Goal: Task Accomplishment & Management: Manage account settings

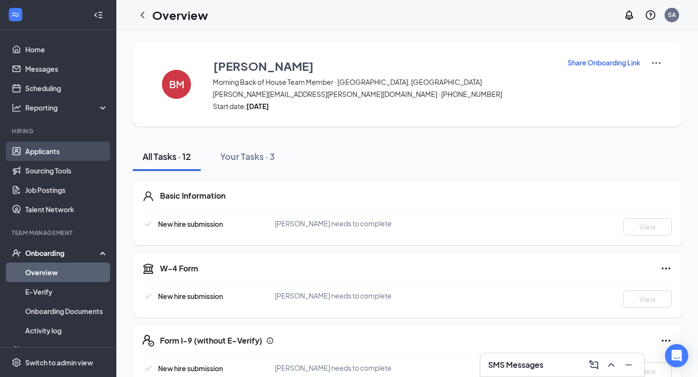
click at [60, 156] on link "Applicants" at bounding box center [66, 150] width 83 height 19
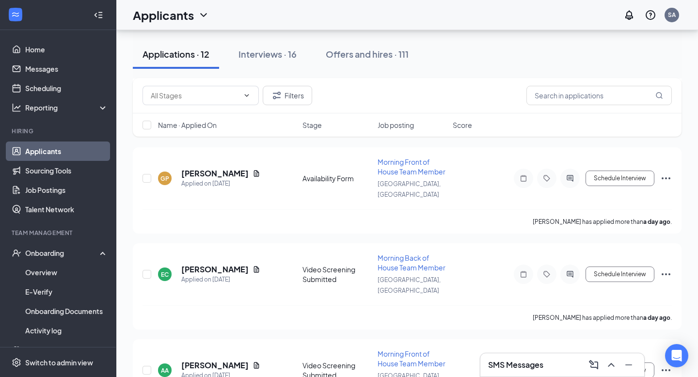
scroll to position [520, 0]
click at [262, 53] on div "Interviews · 16" at bounding box center [267, 54] width 58 height 12
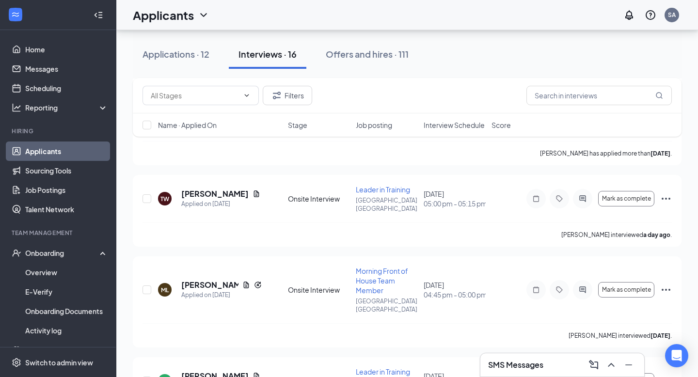
scroll to position [1141, 0]
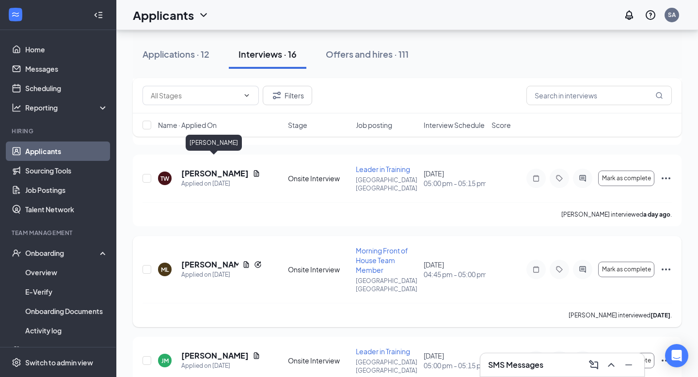
click at [194, 246] on div "ML [PERSON_NAME] Applied on [DATE] Onsite Interview Morning Front of House Team…" at bounding box center [406, 274] width 529 height 57
click at [147, 265] on input "checkbox" at bounding box center [146, 269] width 9 height 9
checkbox input "true"
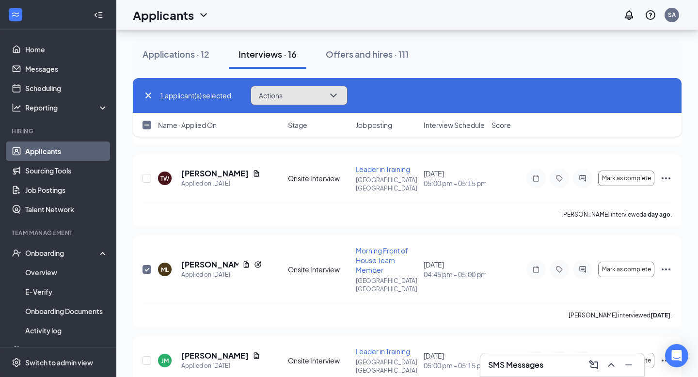
click at [335, 94] on icon "ChevronDown" at bounding box center [333, 96] width 12 height 12
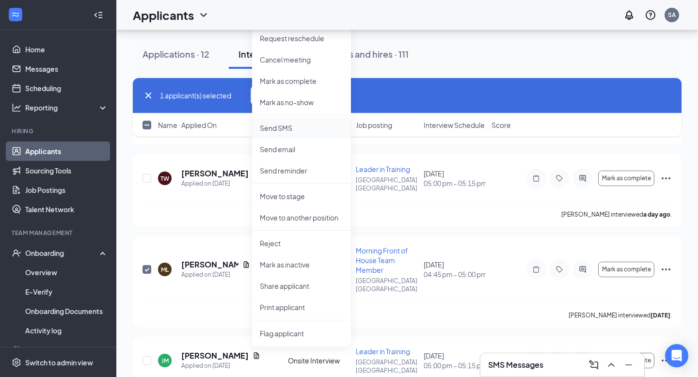
click at [292, 124] on p "Send SMS" at bounding box center [301, 128] width 83 height 10
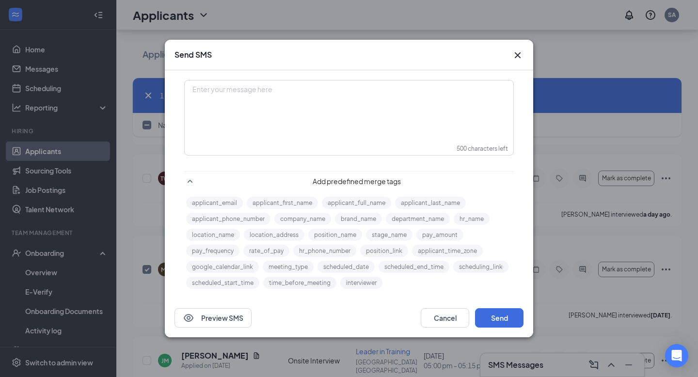
click at [293, 99] on div "Enter your message here" at bounding box center [348, 105] width 327 height 48
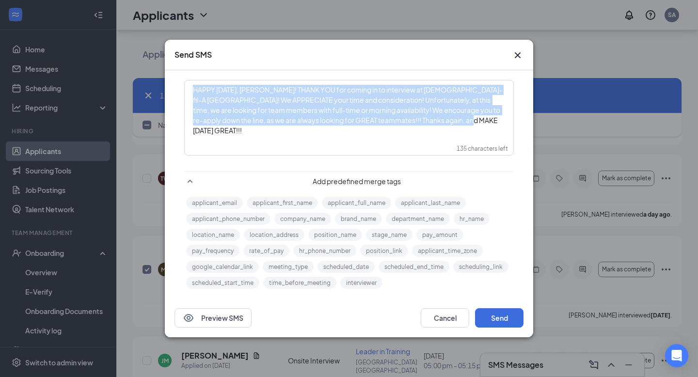
drag, startPoint x: 194, startPoint y: 91, endPoint x: 470, endPoint y: 123, distance: 278.0
click at [470, 123] on div "HAPPY [DATE], [PERSON_NAME]! THANK YOU for coming in to interview at [DEMOGRAPH…" at bounding box center [349, 110] width 312 height 51
copy span "HAPPY [DATE], [PERSON_NAME]! THANK YOU for coming in to interview at [DEMOGRAPH…"
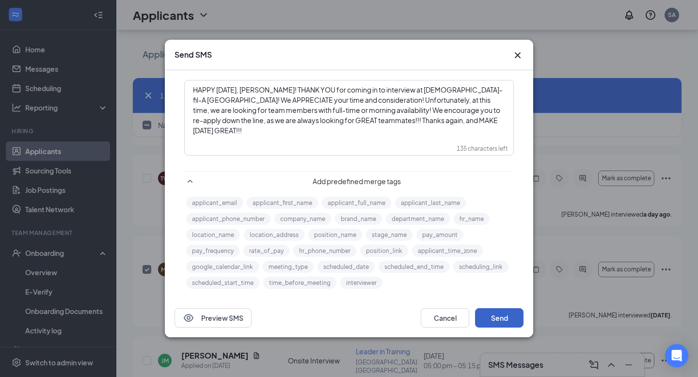
click at [497, 322] on button "Send" at bounding box center [499, 317] width 48 height 19
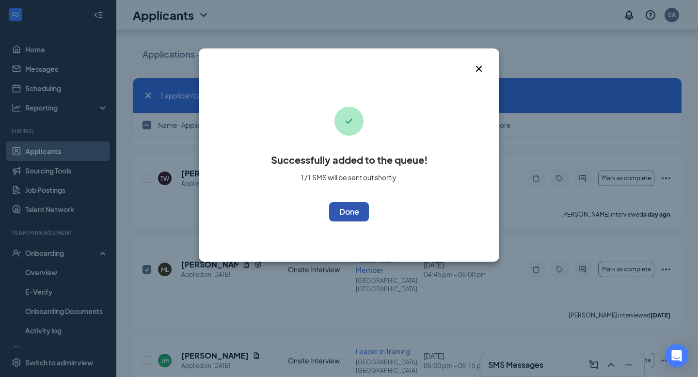
click at [341, 210] on button "OK" at bounding box center [349, 211] width 40 height 19
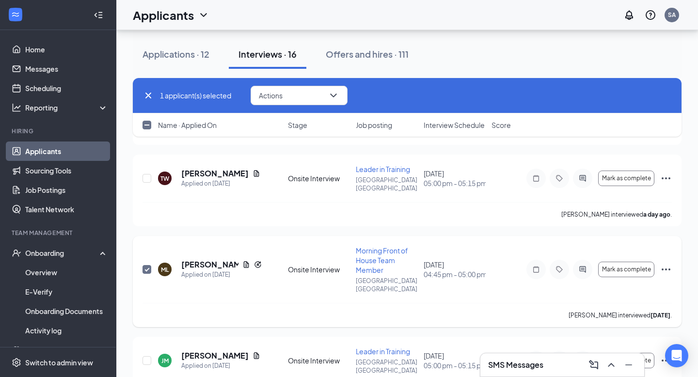
click at [146, 265] on input "checkbox" at bounding box center [146, 269] width 9 height 9
checkbox input "false"
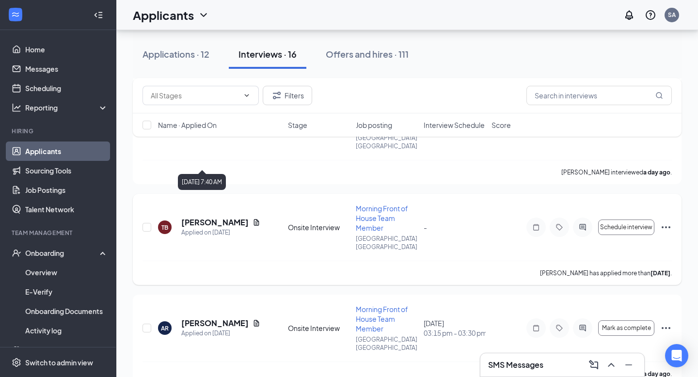
scroll to position [801, 0]
click at [146, 323] on input "checkbox" at bounding box center [146, 327] width 9 height 9
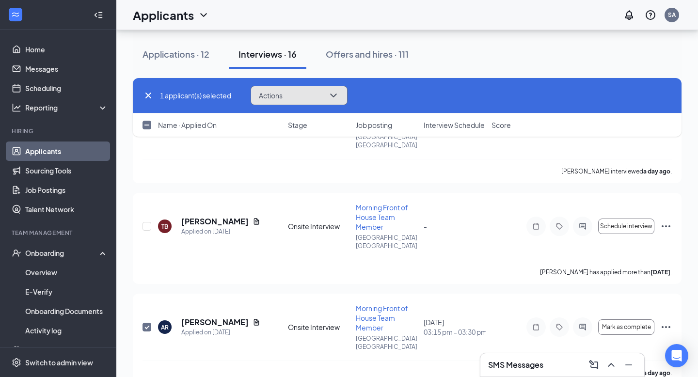
click at [333, 92] on icon "ChevronDown" at bounding box center [333, 96] width 12 height 12
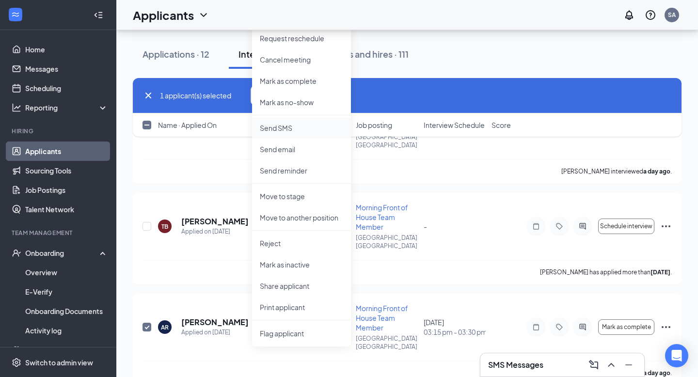
click at [291, 126] on p "Send SMS" at bounding box center [301, 128] width 83 height 10
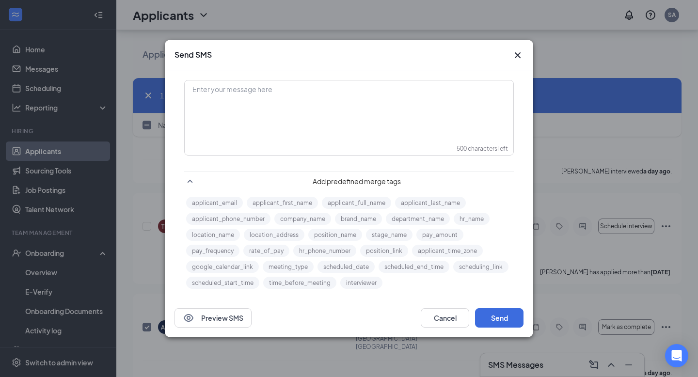
click at [239, 96] on div "Enter your message here" at bounding box center [348, 105] width 327 height 48
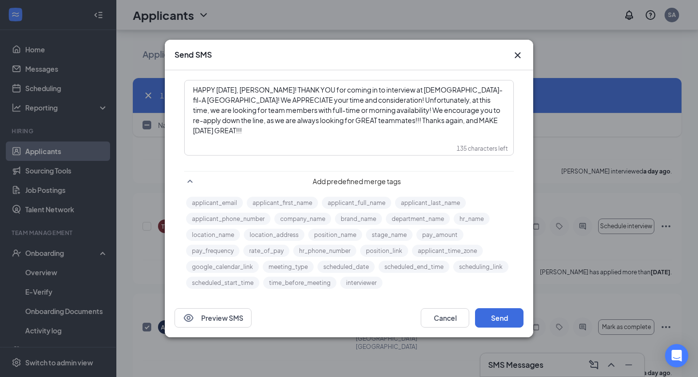
click at [290, 92] on span "HAPPY [DATE], [PERSON_NAME]! THANK YOU for coming in to interview at [DEMOGRAPH…" at bounding box center [348, 109] width 310 height 49
click at [338, 110] on span "! THANK YOU for coming in to interview at [DEMOGRAPHIC_DATA]-fil-A [GEOGRAPHIC_…" at bounding box center [349, 109] width 312 height 49
click at [333, 109] on span "! We encourage you to re-apply down the line, as we are always looking for GREA…" at bounding box center [343, 120] width 300 height 29
click at [497, 322] on button "Send" at bounding box center [499, 317] width 48 height 19
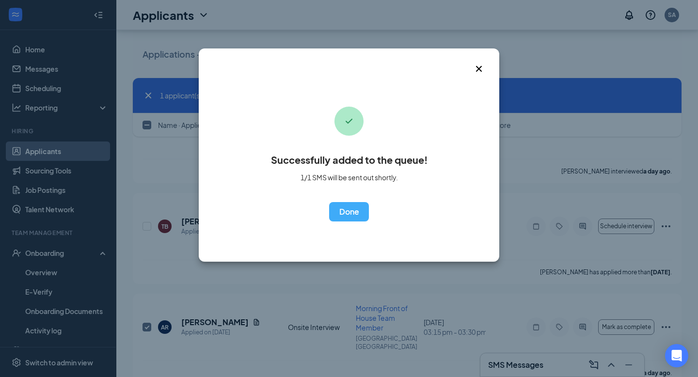
click at [478, 70] on icon "Cross" at bounding box center [479, 69] width 12 height 12
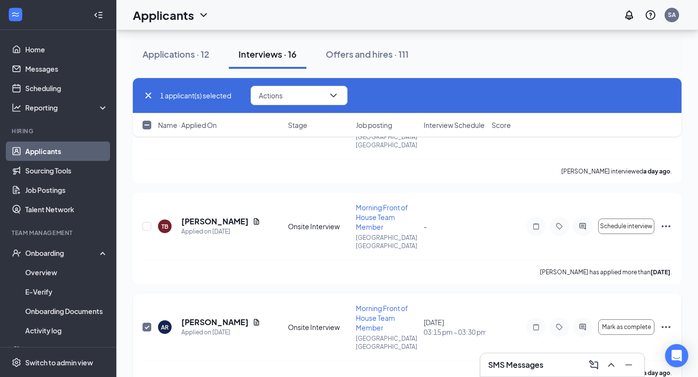
click at [147, 323] on input "checkbox" at bounding box center [146, 327] width 9 height 9
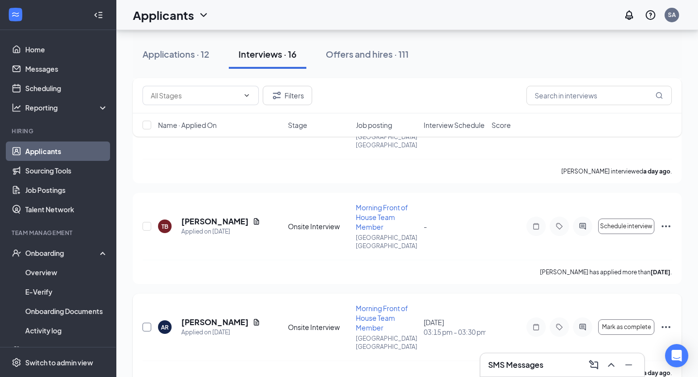
click at [146, 323] on input "checkbox" at bounding box center [146, 327] width 9 height 9
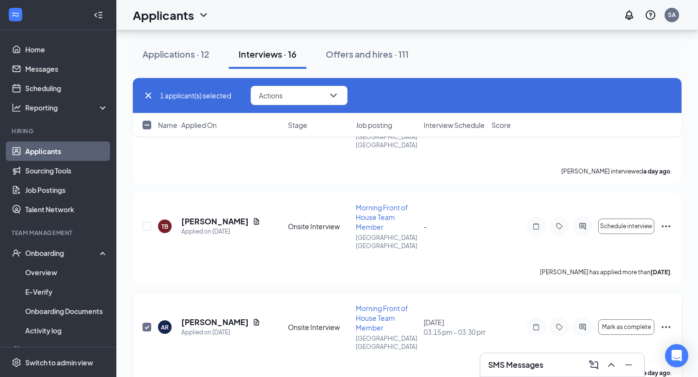
click at [145, 323] on input "checkbox" at bounding box center [146, 327] width 9 height 9
checkbox input "false"
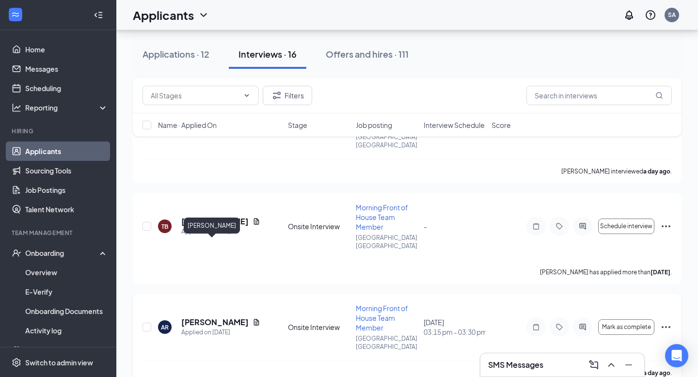
click at [204, 317] on h5 "[PERSON_NAME]" at bounding box center [214, 322] width 67 height 11
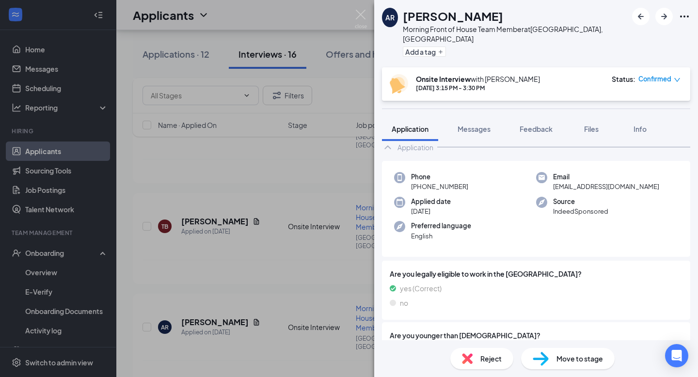
scroll to position [38, 0]
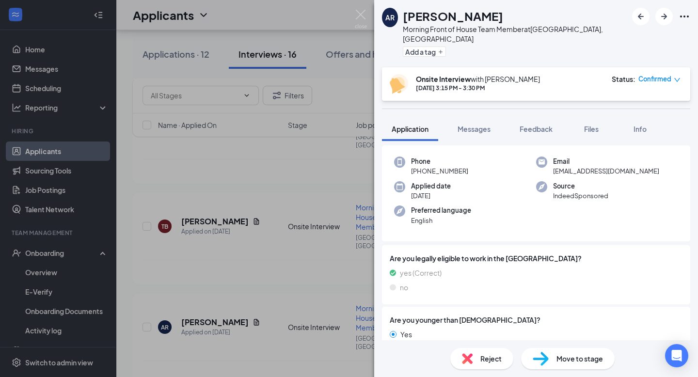
click at [479, 358] on div "Reject" at bounding box center [481, 358] width 63 height 21
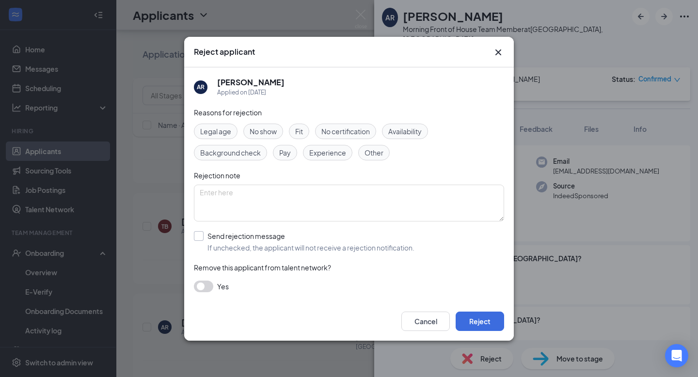
click at [202, 235] on input "Send rejection message If unchecked, the applicant will not receive a rejection…" at bounding box center [304, 241] width 220 height 21
checkbox input "true"
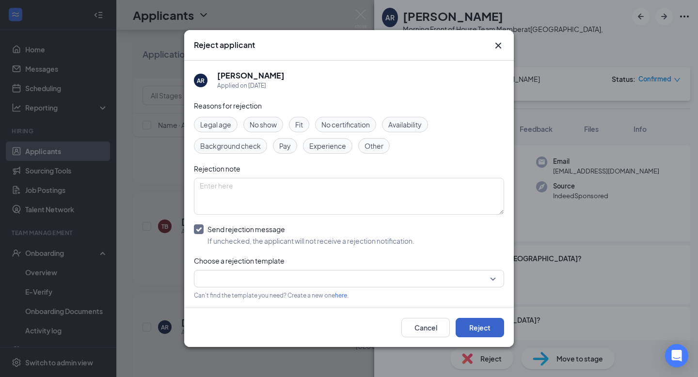
click at [473, 324] on button "Reject" at bounding box center [479, 327] width 48 height 19
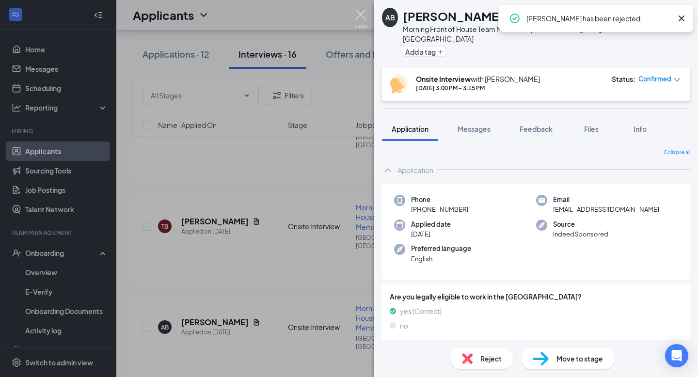
click at [356, 14] on img at bounding box center [361, 19] width 12 height 19
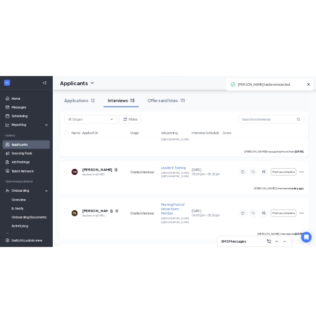
scroll to position [1009, 0]
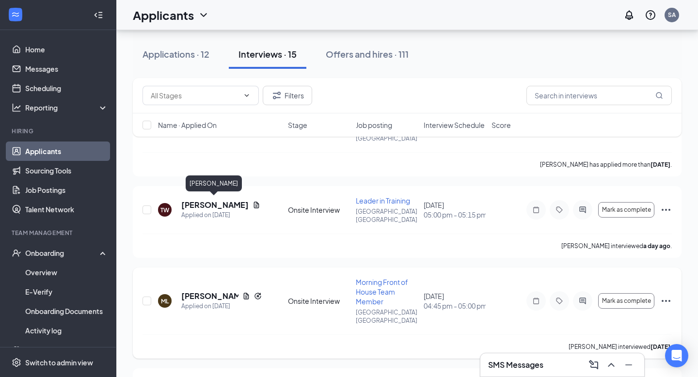
click at [202, 291] on h5 "[PERSON_NAME]" at bounding box center [209, 296] width 57 height 11
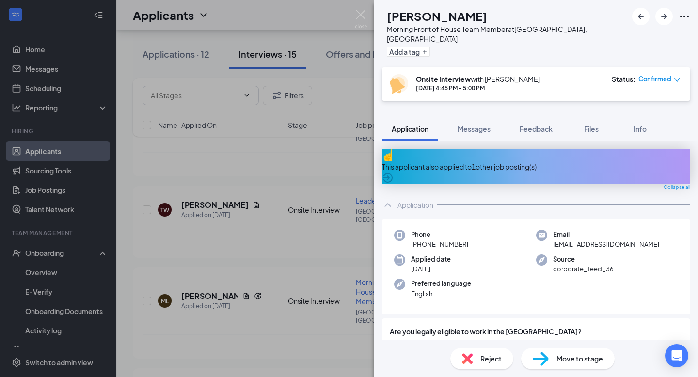
click at [482, 358] on span "Reject" at bounding box center [490, 358] width 21 height 11
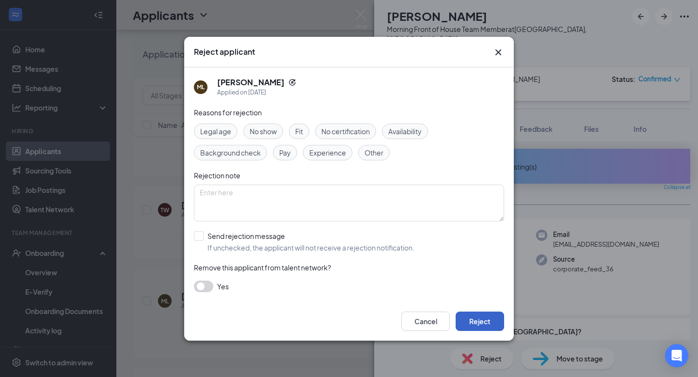
click at [486, 324] on button "Reject" at bounding box center [479, 320] width 48 height 19
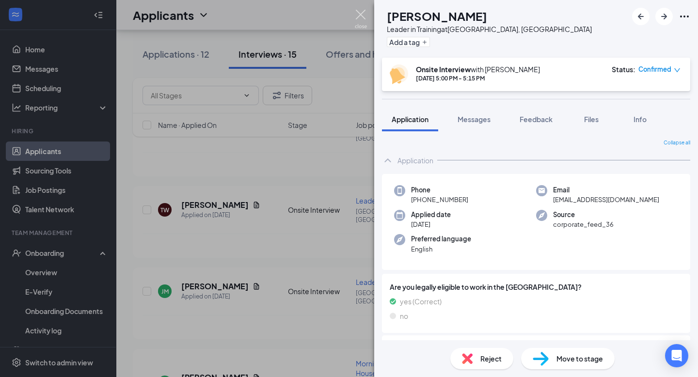
click at [360, 16] on img at bounding box center [361, 19] width 12 height 19
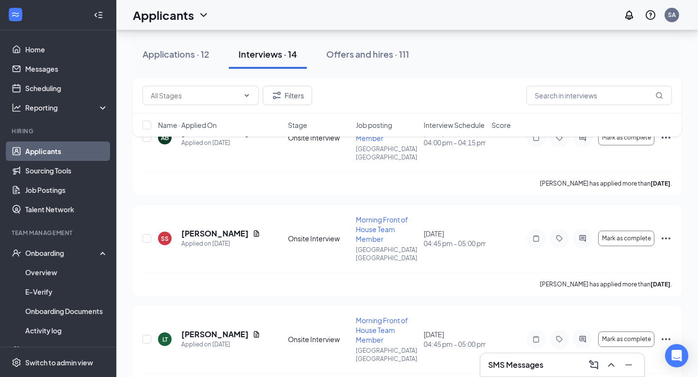
scroll to position [553, 0]
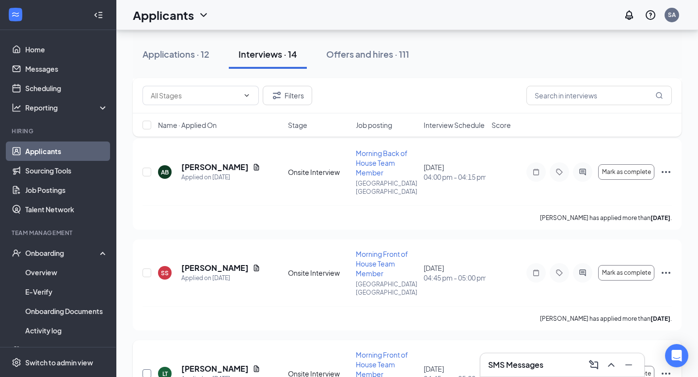
click at [144, 369] on input "checkbox" at bounding box center [146, 373] width 9 height 9
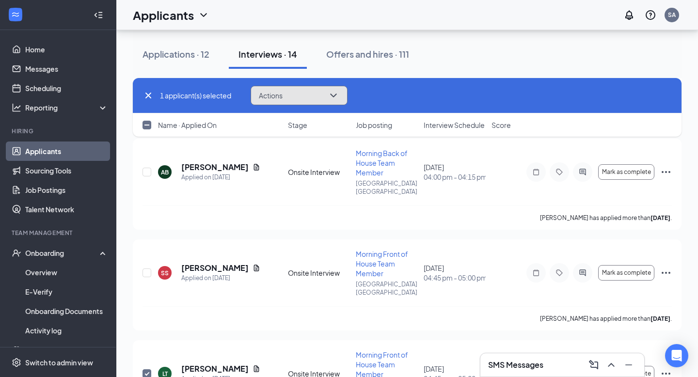
click at [338, 95] on icon "ChevronDown" at bounding box center [333, 96] width 12 height 12
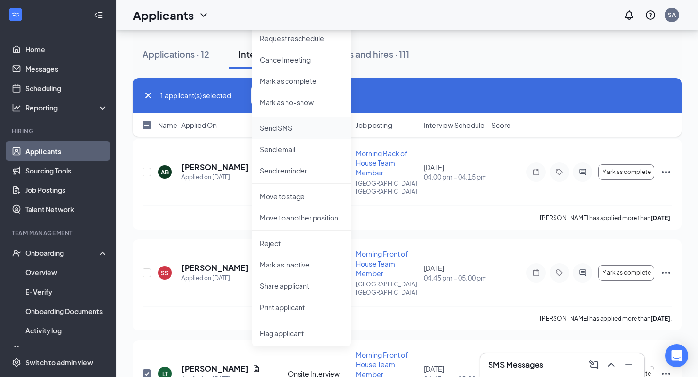
click at [285, 131] on p "Send SMS" at bounding box center [301, 128] width 83 height 10
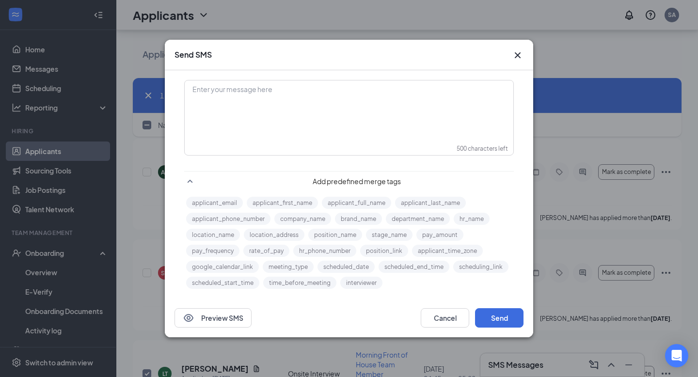
click at [303, 108] on div "Enter your message here" at bounding box center [348, 105] width 327 height 48
click at [226, 106] on div "Enter your message here" at bounding box center [348, 105] width 327 height 48
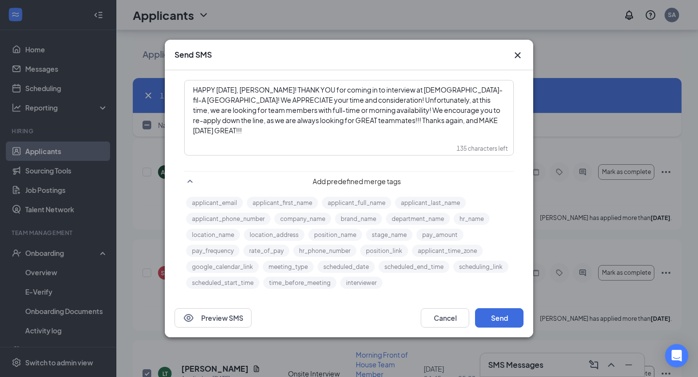
click at [297, 107] on span "HAPPY [DATE], [PERSON_NAME]! THANK YOU for coming in to interview at [DEMOGRAPH…" at bounding box center [348, 109] width 310 height 49
click at [290, 90] on span "HAPPY [DATE], [PERSON_NAME]! THANK YOU for coming in to interview at [DEMOGRAPH…" at bounding box center [348, 109] width 310 height 49
click at [504, 317] on button "Send" at bounding box center [499, 317] width 48 height 19
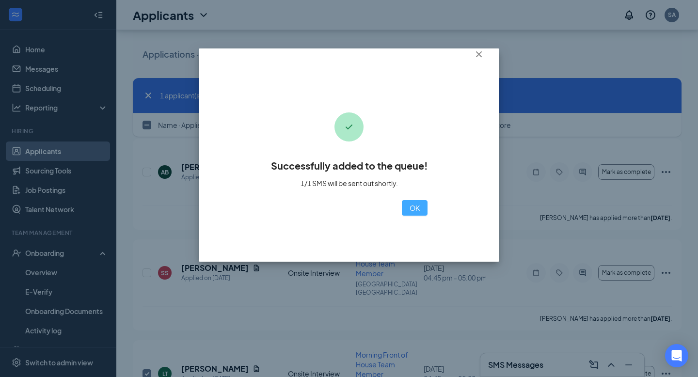
click at [402, 213] on button "OK" at bounding box center [415, 208] width 26 height 16
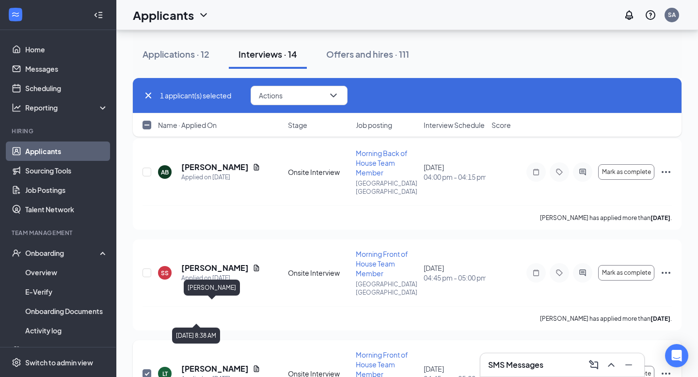
click at [203, 363] on h5 "[PERSON_NAME]" at bounding box center [214, 368] width 67 height 11
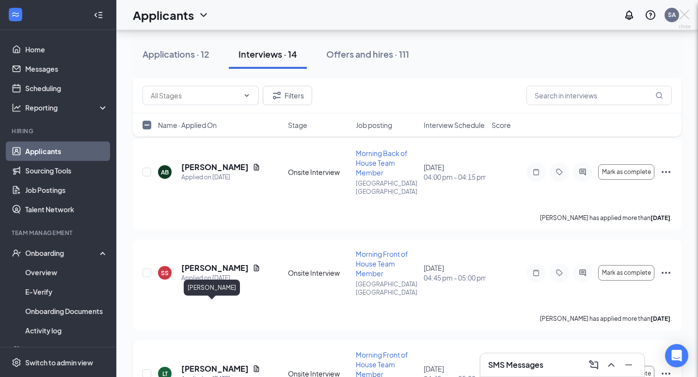
checkbox input "false"
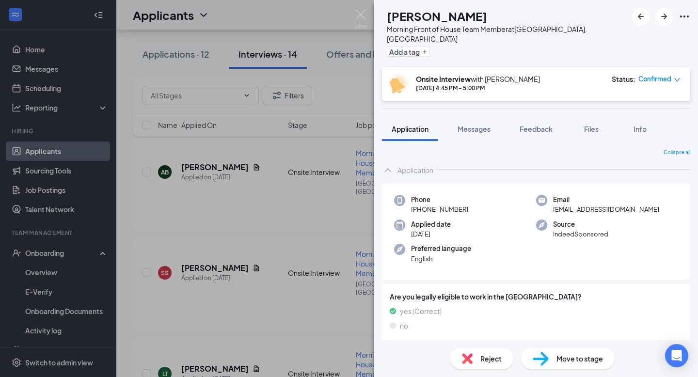
click at [493, 357] on span "Reject" at bounding box center [490, 358] width 21 height 11
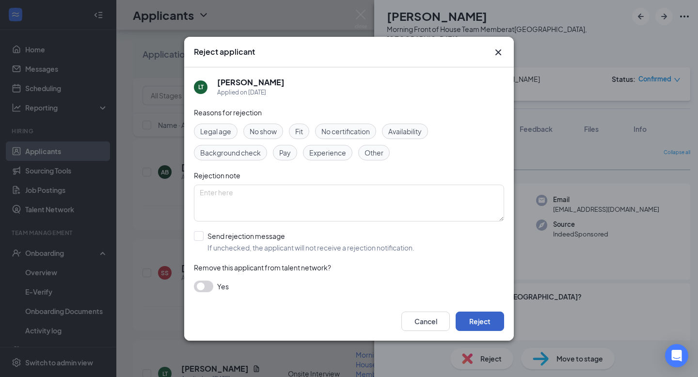
click at [486, 322] on button "Reject" at bounding box center [479, 320] width 48 height 19
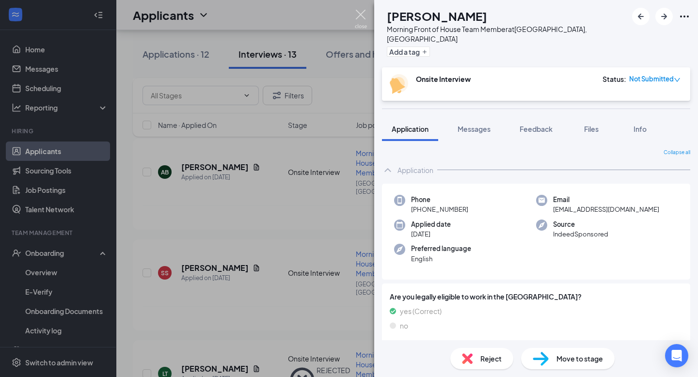
click at [361, 14] on img at bounding box center [361, 19] width 12 height 19
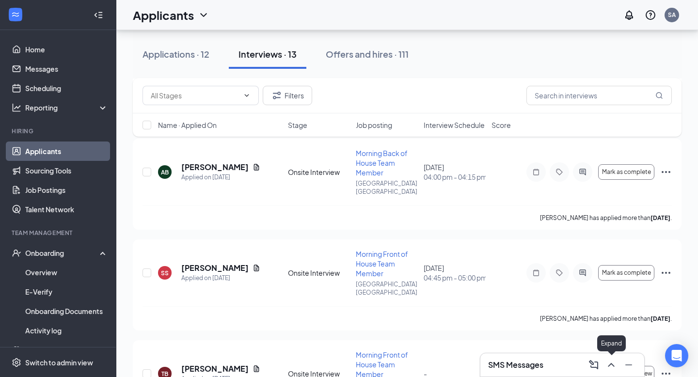
click at [609, 365] on icon "ChevronUp" at bounding box center [611, 365] width 12 height 12
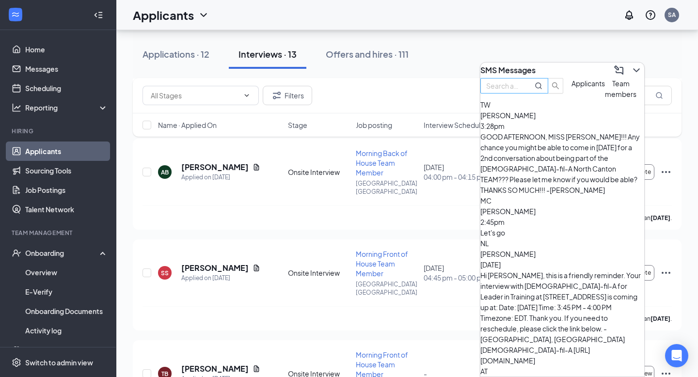
click at [513, 91] on input "text" at bounding box center [503, 85] width 35 height 11
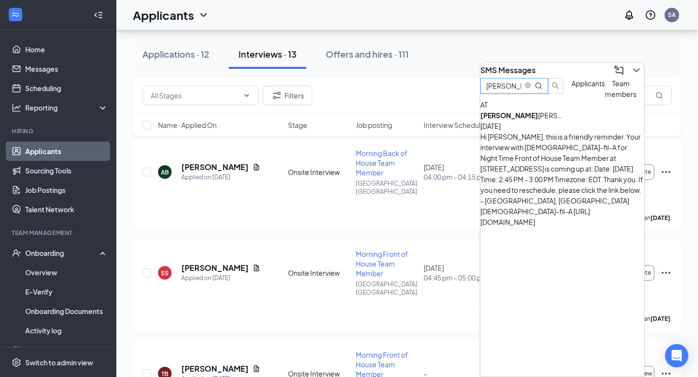
type input "[PERSON_NAME]"
click at [550, 131] on div "[PERSON_NAME] [DATE]" at bounding box center [562, 120] width 164 height 21
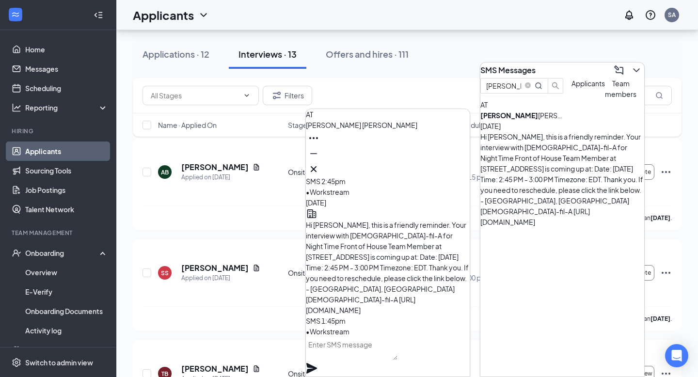
click at [358, 360] on textarea at bounding box center [352, 348] width 92 height 23
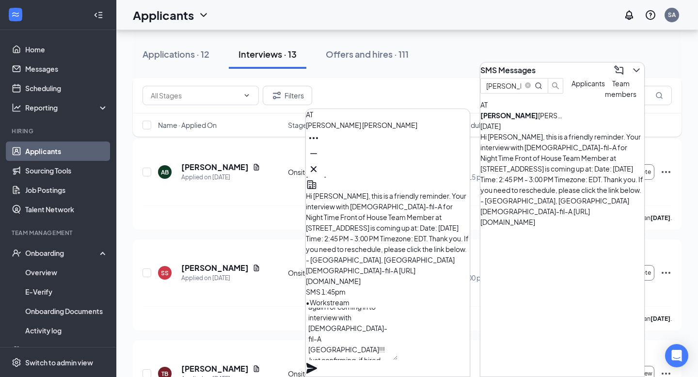
scroll to position [29, 0]
type textarea "[PERSON_NAME]!!! Thanks again for coming in to interview with [DEMOGRAPHIC_DATA…"
click at [317, 363] on icon "Plane" at bounding box center [311, 368] width 11 height 11
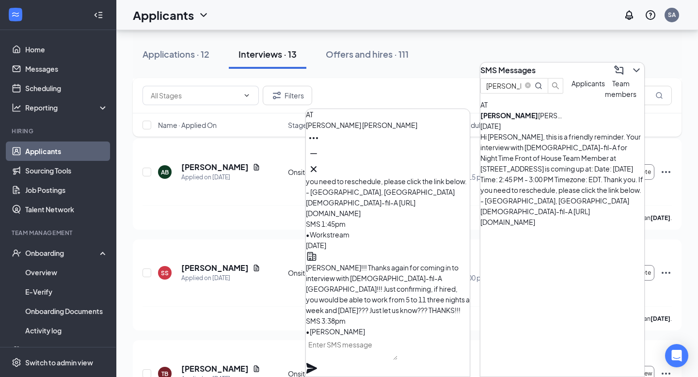
scroll to position [0, 0]
click at [316, 166] on icon "Cross" at bounding box center [314, 169] width 6 height 6
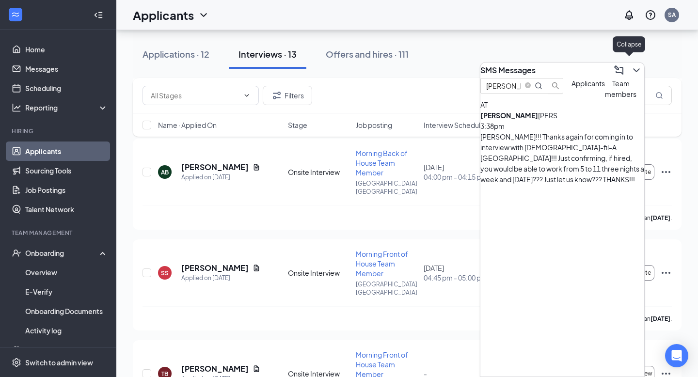
click at [630, 69] on icon "ChevronDown" at bounding box center [636, 70] width 12 height 12
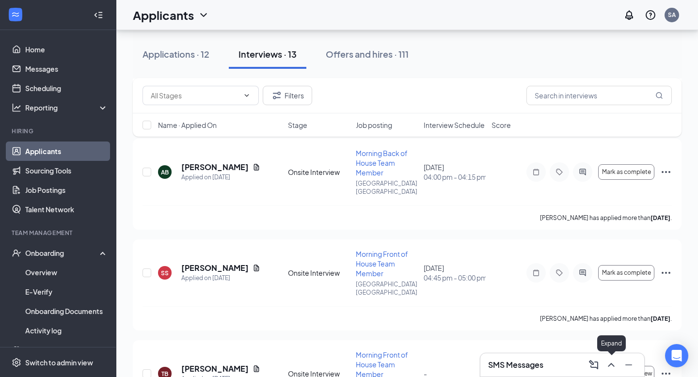
click at [608, 367] on icon "ChevronUp" at bounding box center [611, 365] width 12 height 12
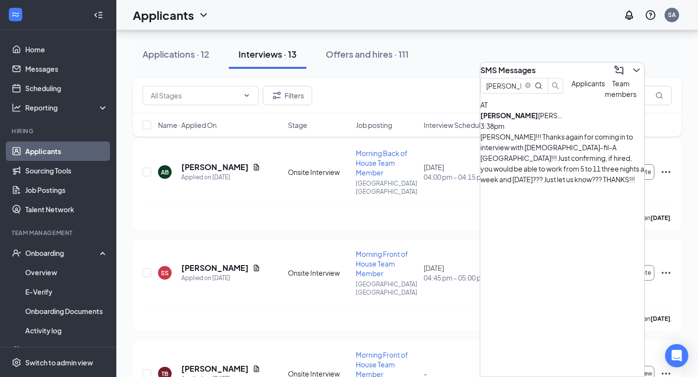
click at [590, 131] on div "[PERSON_NAME] 3:38pm" at bounding box center [562, 120] width 164 height 21
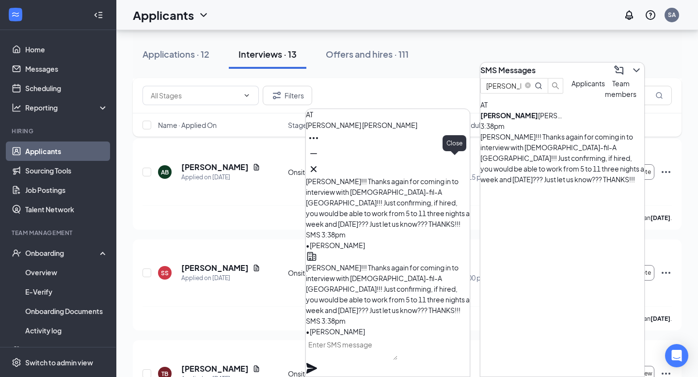
click at [319, 163] on icon "Cross" at bounding box center [314, 169] width 12 height 12
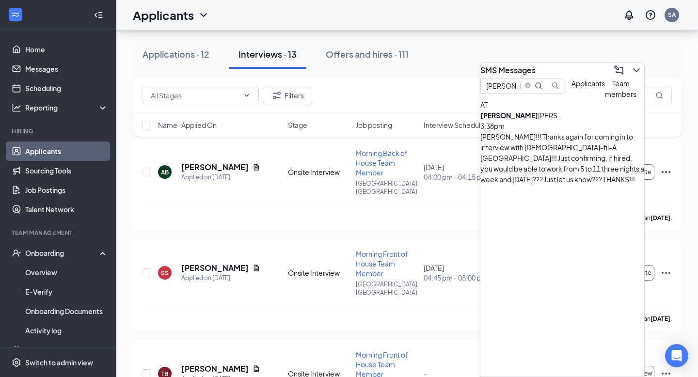
click at [605, 98] on span "Team members" at bounding box center [620, 88] width 31 height 19
click at [571, 131] on div "[PERSON_NAME] is [PERSON_NAME] [DATE]" at bounding box center [562, 120] width 164 height 21
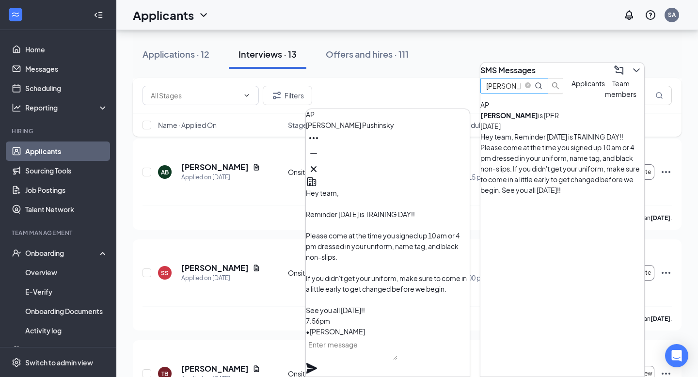
click at [521, 91] on input "[PERSON_NAME]" at bounding box center [503, 85] width 35 height 11
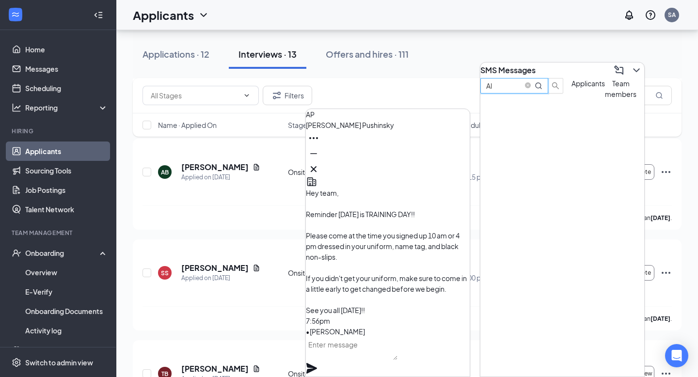
type input "A"
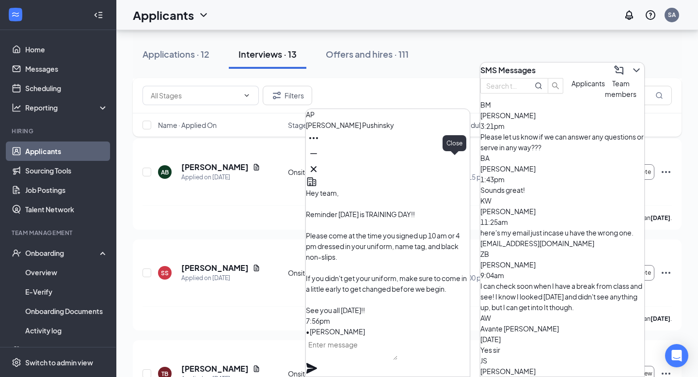
click at [321, 161] on button at bounding box center [314, 169] width 16 height 16
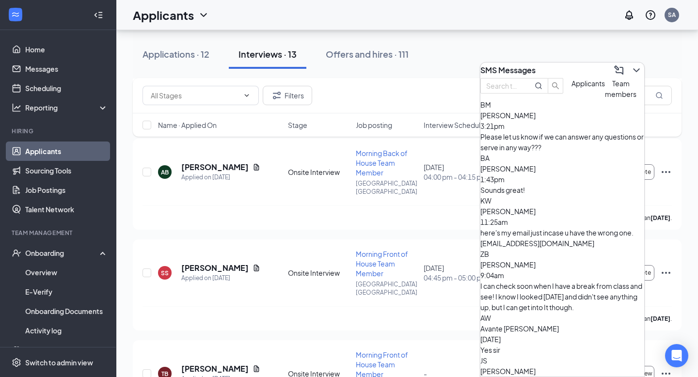
click at [571, 88] on span "Applicants" at bounding box center [587, 83] width 33 height 9
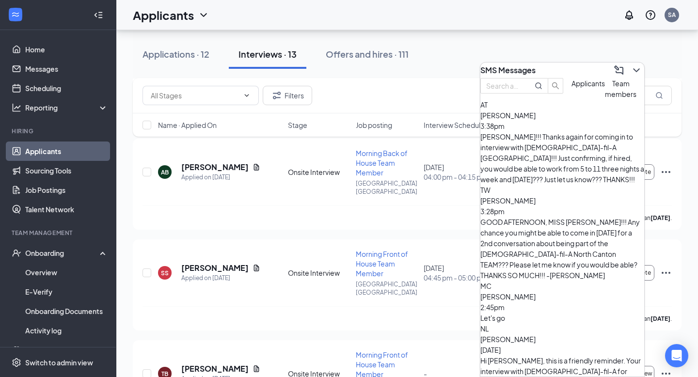
click at [555, 217] on div "GOOD AFTERNOON, MISS [PERSON_NAME]!!! Any chance you might be able to come in […" at bounding box center [562, 249] width 164 height 64
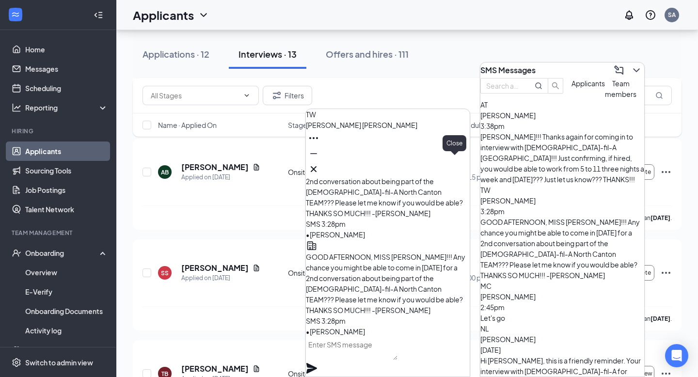
click at [319, 164] on icon "Cross" at bounding box center [314, 169] width 12 height 12
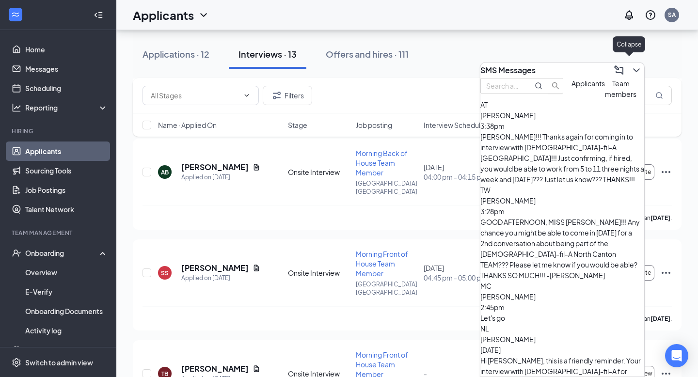
click at [630, 65] on icon "ChevronDown" at bounding box center [636, 70] width 12 height 12
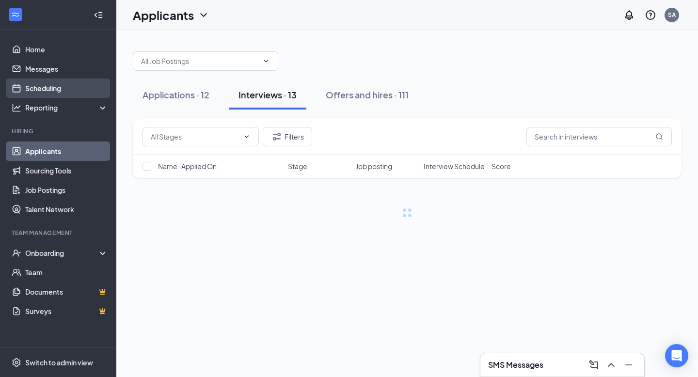
click at [39, 91] on link "Scheduling" at bounding box center [66, 87] width 83 height 19
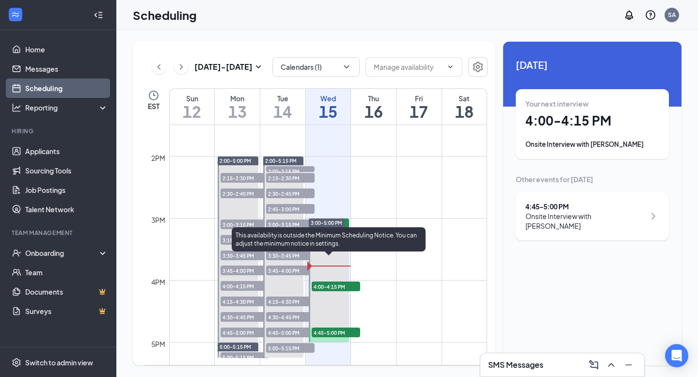
scroll to position [865, 0]
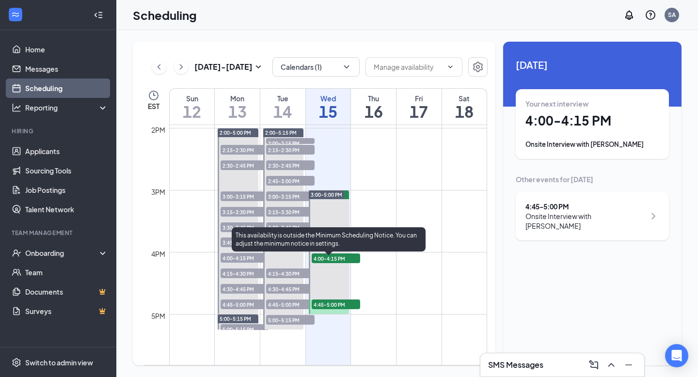
click at [336, 259] on span "4:00-4:15 PM" at bounding box center [335, 258] width 48 height 10
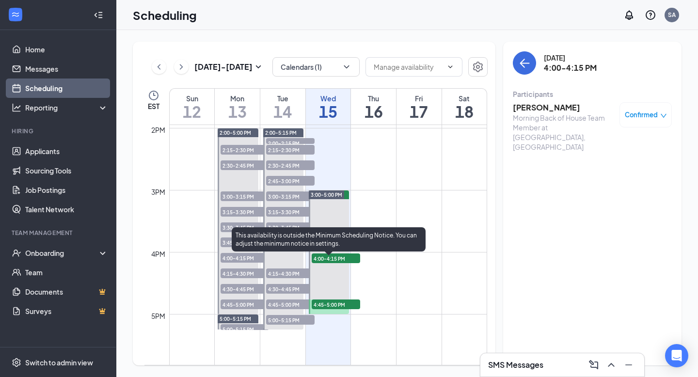
click at [332, 305] on span "4:45-5:00 PM" at bounding box center [335, 304] width 48 height 10
click at [322, 257] on span "4:00-4:15 PM" at bounding box center [335, 258] width 48 height 10
